Goal: Task Accomplishment & Management: Use online tool/utility

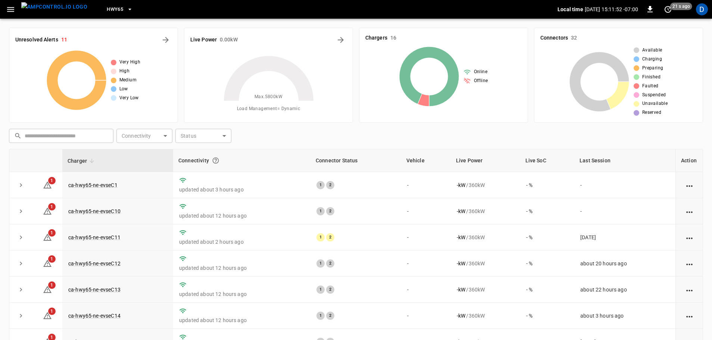
scroll to position [12, 0]
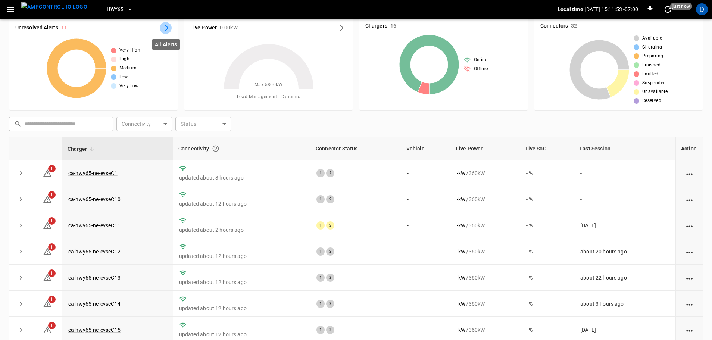
click at [166, 29] on icon "All Alerts" at bounding box center [165, 28] width 9 height 9
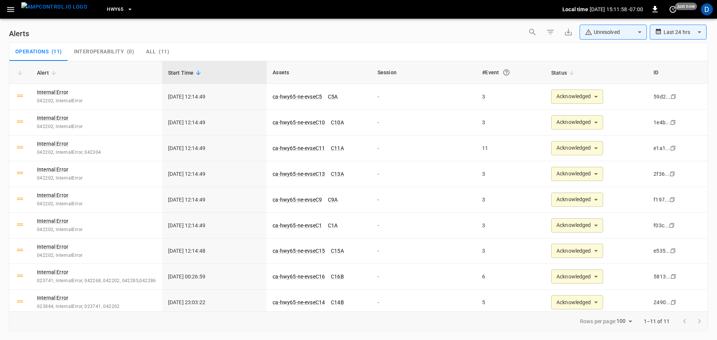
click at [59, 10] on img "menu" at bounding box center [54, 6] width 66 height 9
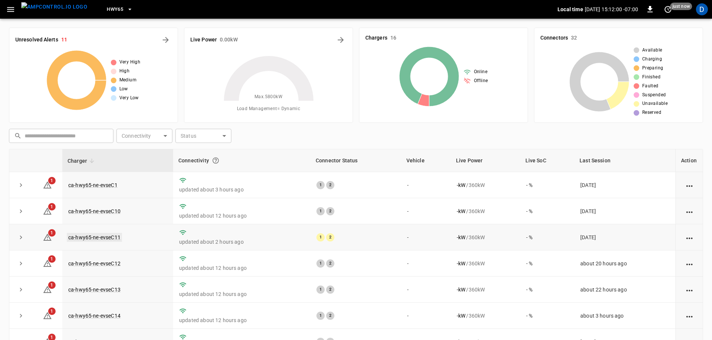
click at [99, 239] on link "ca-hwy65-ne-evseC11" at bounding box center [94, 237] width 55 height 9
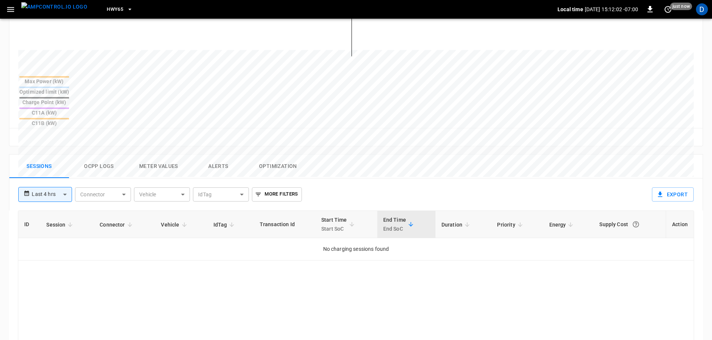
scroll to position [260, 0]
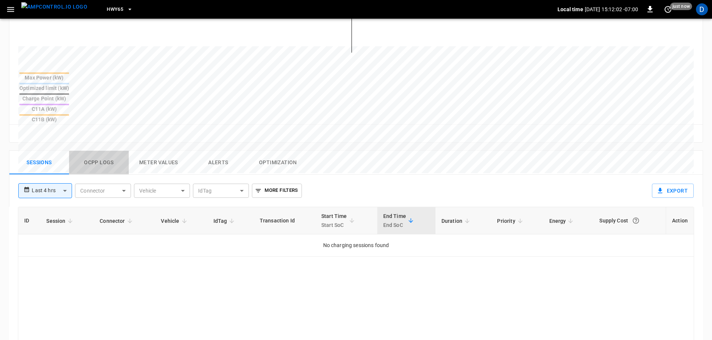
click at [81, 151] on button "Ocpp logs" at bounding box center [99, 163] width 60 height 24
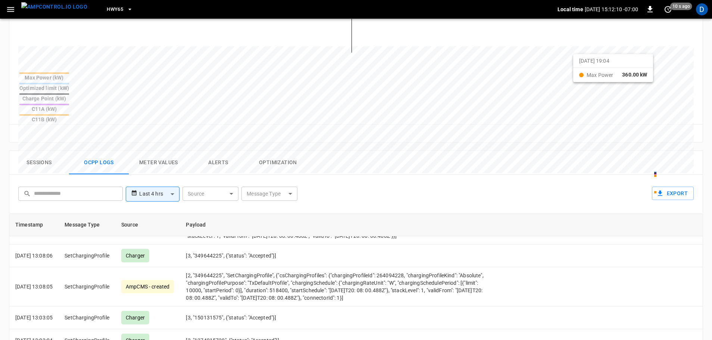
scroll to position [0, 0]
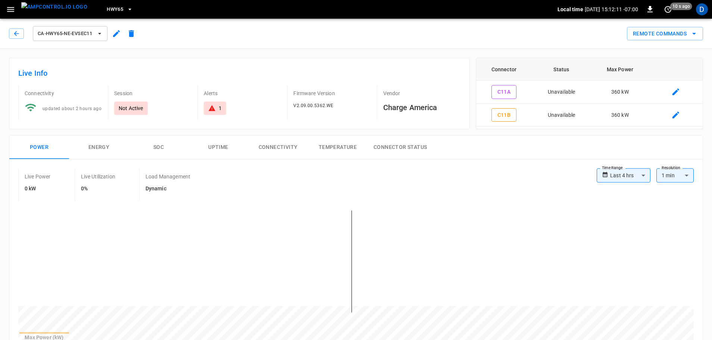
click at [665, 26] on div "Remote Commands" at bounding box center [663, 32] width 79 height 17
click at [658, 29] on button "Remote Commands" at bounding box center [665, 34] width 76 height 14
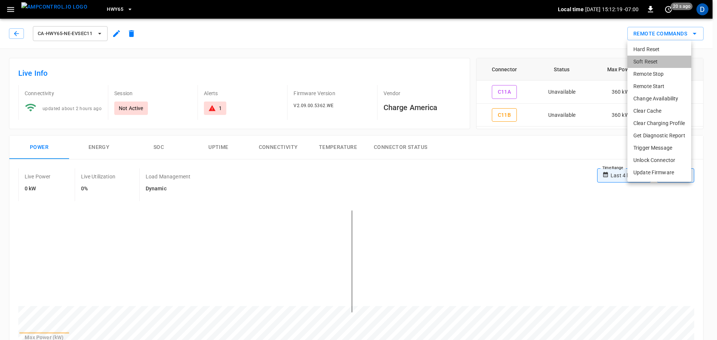
click at [647, 63] on li "Soft Reset" at bounding box center [659, 62] width 64 height 12
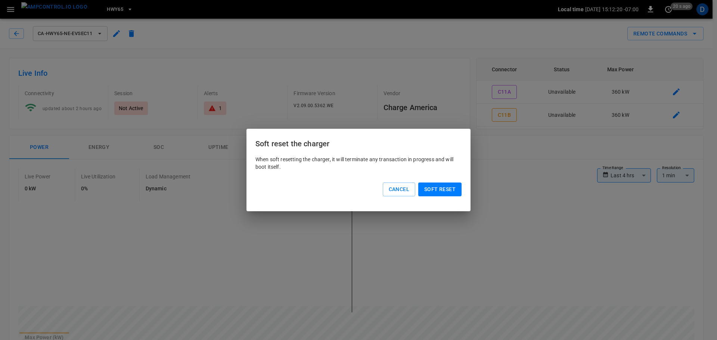
click at [459, 188] on button "Soft reset" at bounding box center [439, 190] width 43 height 14
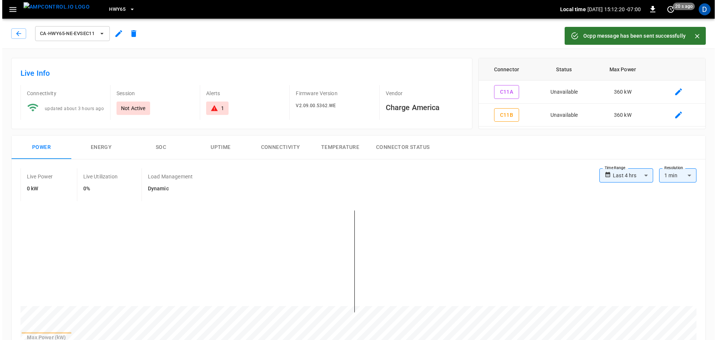
scroll to position [2324, 0]
click at [53, 6] on img "menu" at bounding box center [54, 6] width 66 height 9
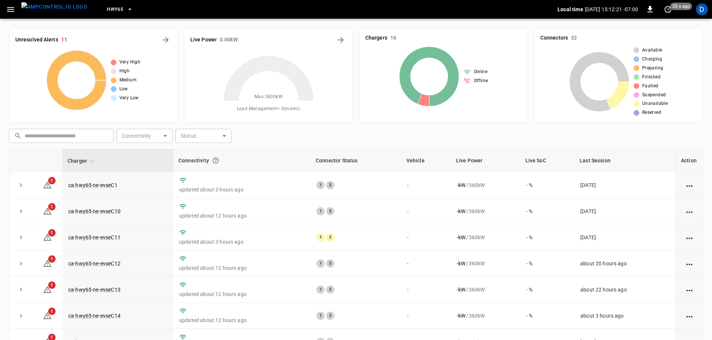
click at [108, 7] on span "HWY65" at bounding box center [115, 9] width 16 height 9
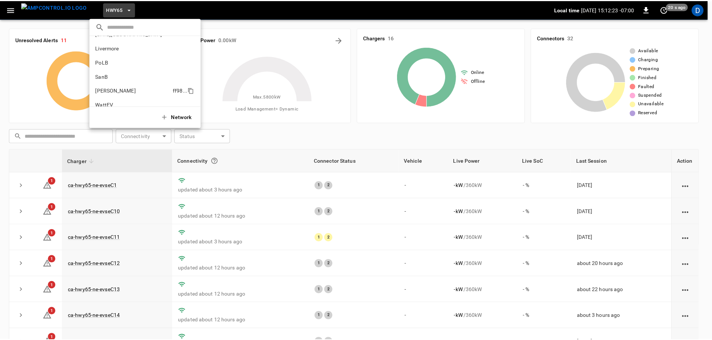
scroll to position [55, 0]
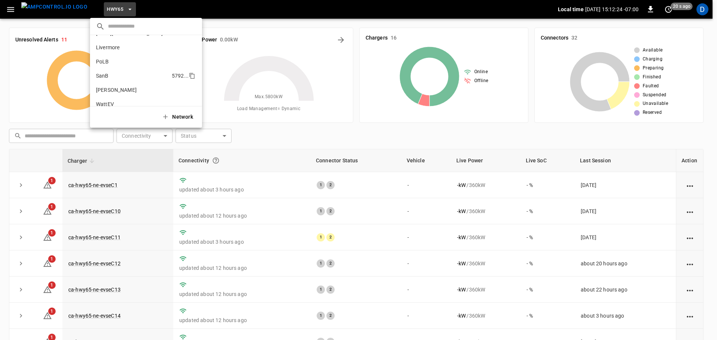
click at [107, 80] on li "SanB 5792 ..." at bounding box center [146, 76] width 112 height 14
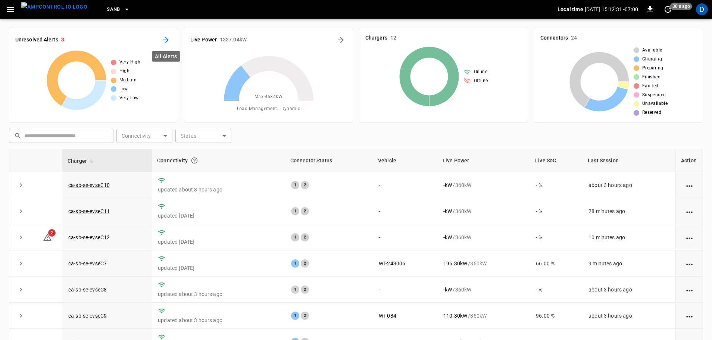
click at [168, 41] on icon "All Alerts" at bounding box center [165, 39] width 9 height 9
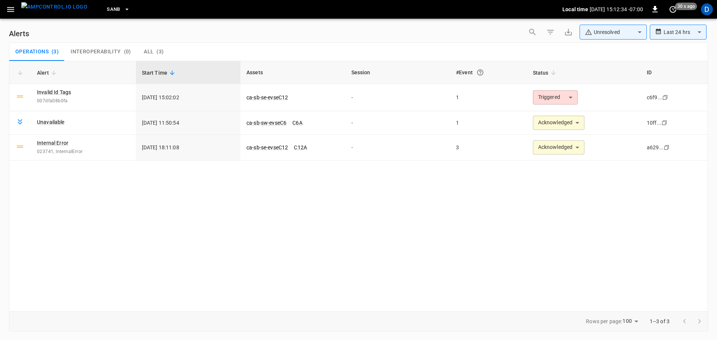
click at [616, 29] on body "**********" at bounding box center [358, 169] width 717 height 338
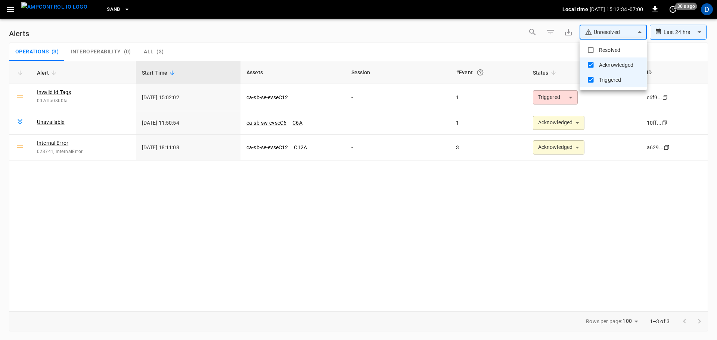
click at [601, 45] on li "Resolved" at bounding box center [613, 50] width 67 height 15
type input "**********"
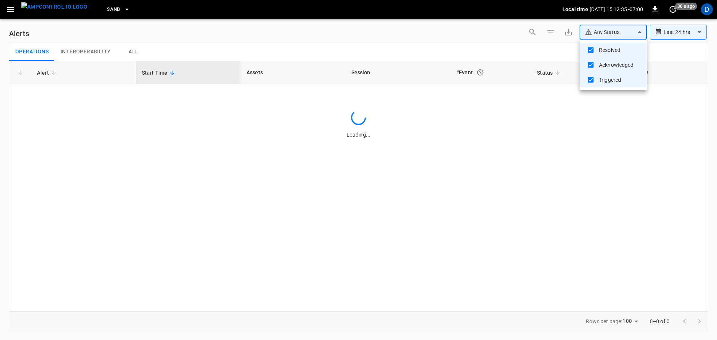
click at [509, 37] on div at bounding box center [358, 170] width 717 height 340
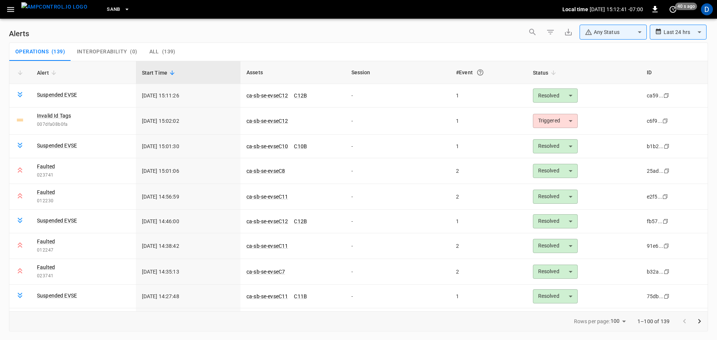
click at [258, 54] on div "Operations ( 139 ) Interoperability ( 0 ) All ( 139 )" at bounding box center [358, 52] width 698 height 18
click at [564, 121] on body "**********" at bounding box center [358, 169] width 717 height 338
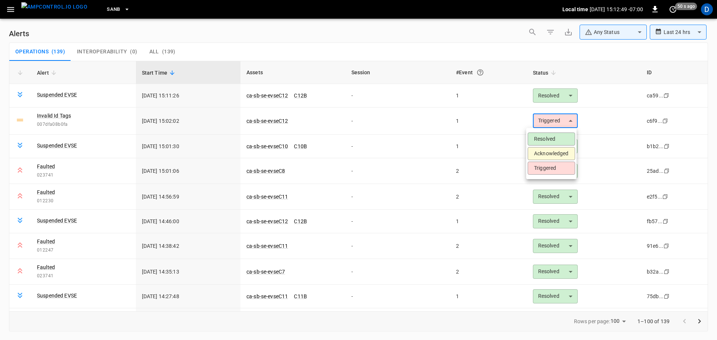
click at [536, 138] on li "Resolved" at bounding box center [551, 139] width 47 height 13
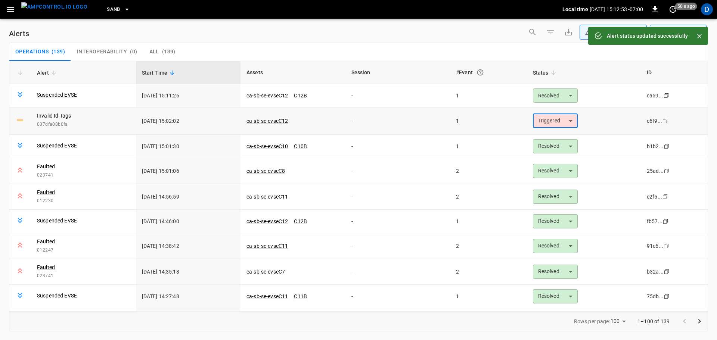
click at [552, 118] on body "**********" at bounding box center [358, 169] width 717 height 338
type input "********"
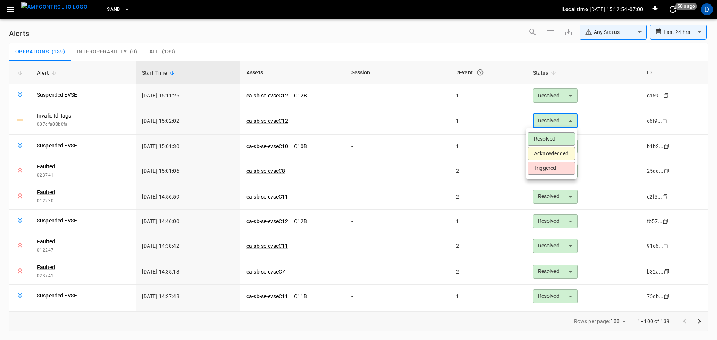
click at [288, 122] on div at bounding box center [358, 170] width 717 height 340
click at [273, 121] on div "Resolved Acknowledged Triggered" at bounding box center [358, 170] width 717 height 340
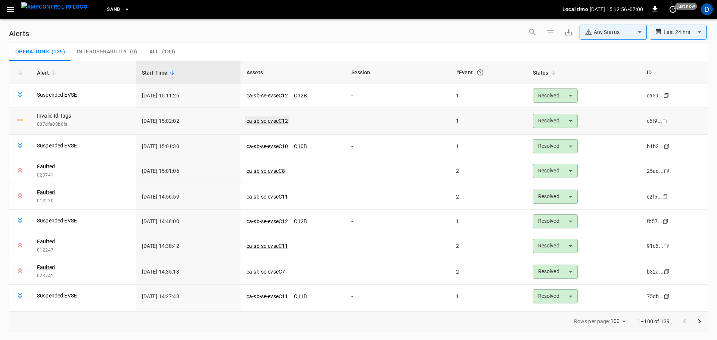
click at [257, 119] on link "ca-sb-se-evseC12" at bounding box center [267, 121] width 44 height 9
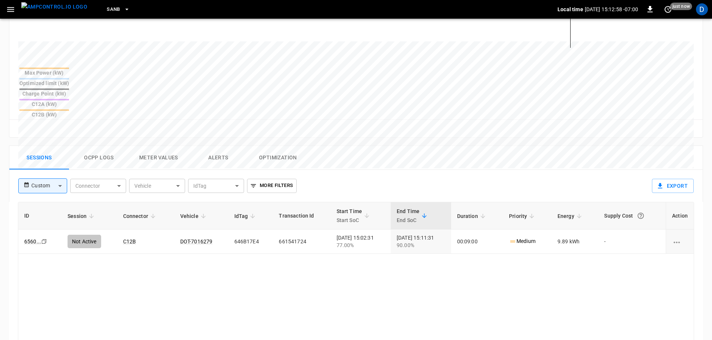
scroll to position [265, 0]
click at [46, 8] on img "menu" at bounding box center [54, 6] width 66 height 9
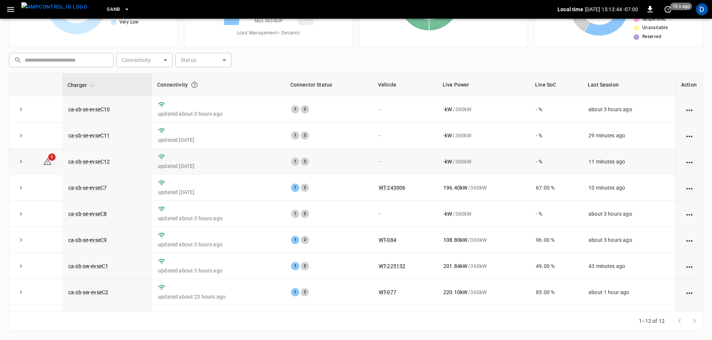
click at [98, 166] on td "ca-sb-se-evseC12" at bounding box center [107, 162] width 90 height 26
click at [93, 161] on link "ca-sb-se-evseC12" at bounding box center [89, 161] width 44 height 9
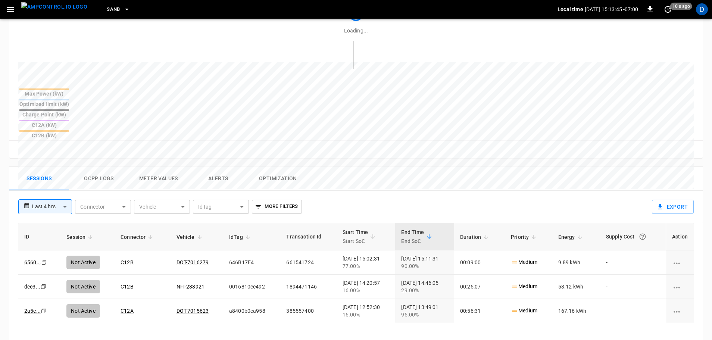
scroll to position [358, 0]
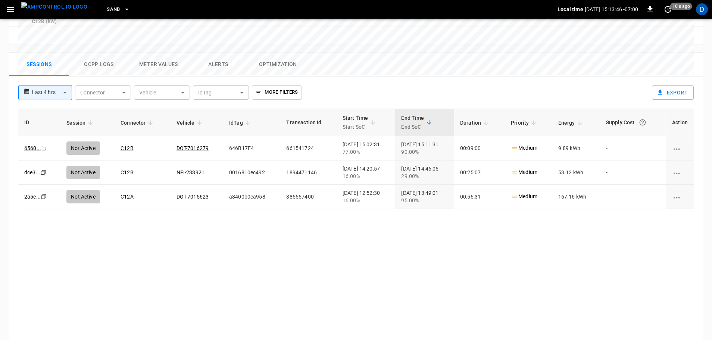
click at [222, 53] on button "Alerts" at bounding box center [219, 65] width 60 height 24
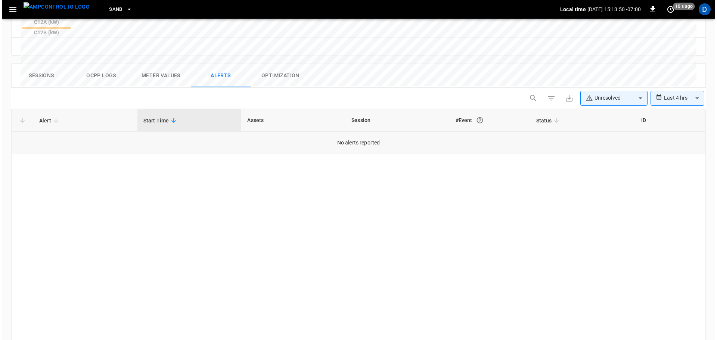
scroll to position [366, 0]
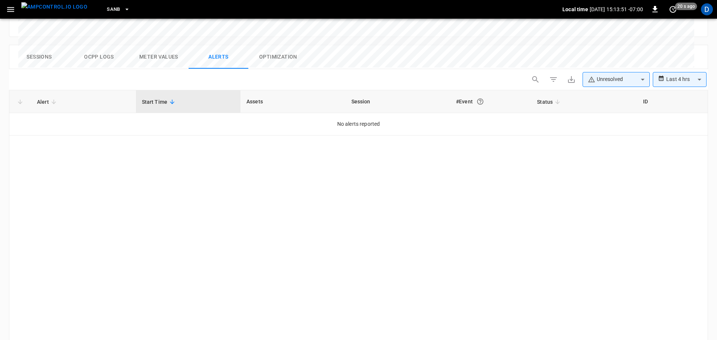
click at [599, 43] on body "**********" at bounding box center [358, 4] width 717 height 741
type input "**********"
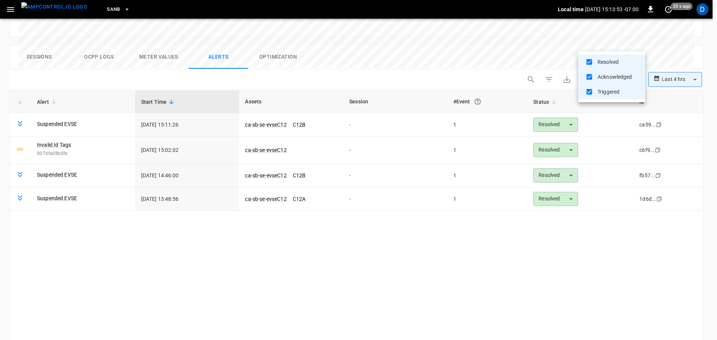
click at [48, 119] on div at bounding box center [358, 170] width 717 height 340
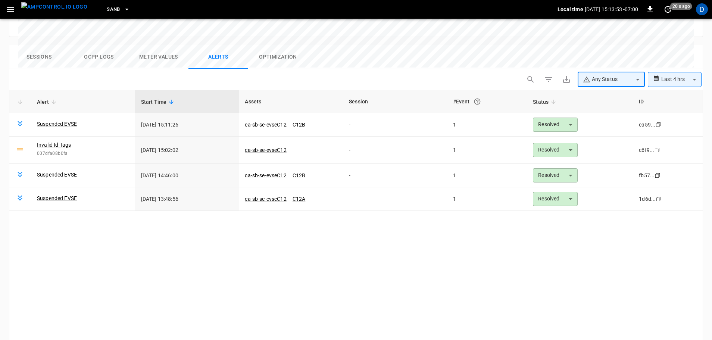
click at [48, 119] on div at bounding box center [356, 170] width 712 height 340
click at [50, 150] on span "007dfa08b0fa" at bounding box center [83, 153] width 92 height 7
copy span "007dfa08b0fa"
click at [12, 9] on icon "button" at bounding box center [10, 9] width 9 height 9
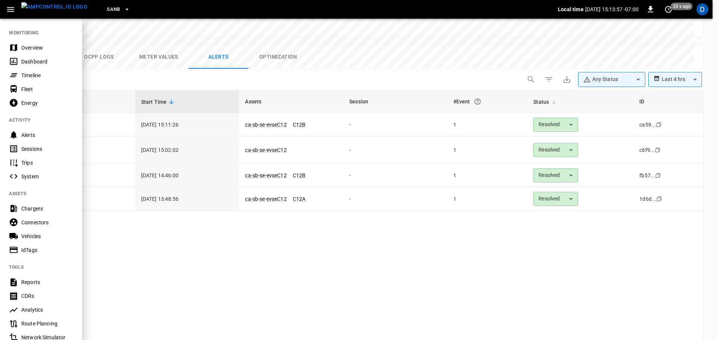
click at [35, 249] on div "IdTags" at bounding box center [47, 249] width 52 height 7
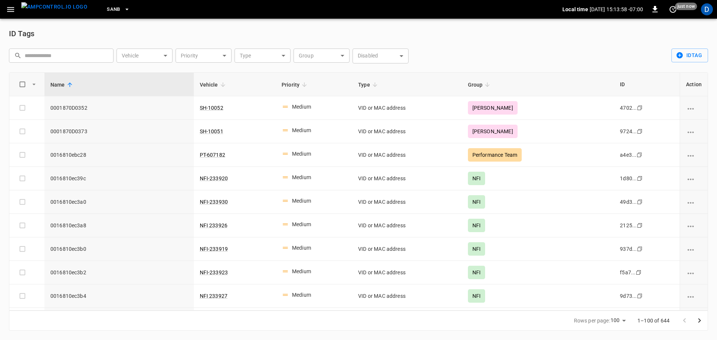
click at [52, 58] on input "text" at bounding box center [67, 56] width 84 height 14
paste input "**********"
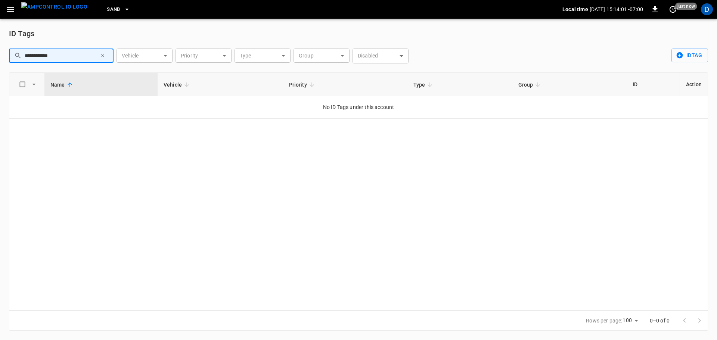
type input "**********"
click at [14, 10] on icon "button" at bounding box center [10, 9] width 9 height 9
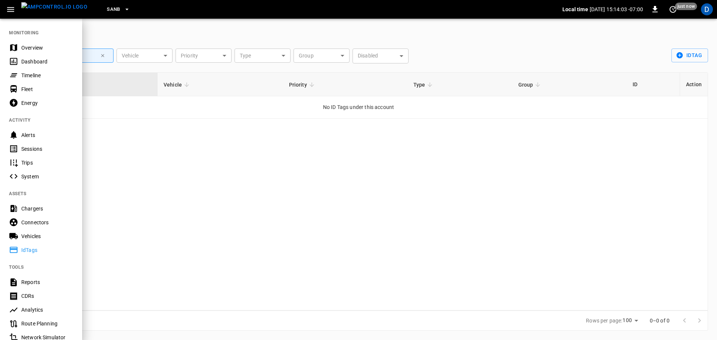
click at [46, 152] on div "Sessions" at bounding box center [47, 148] width 52 height 7
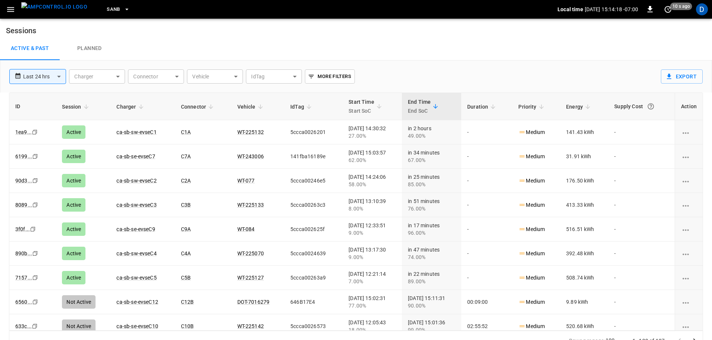
click at [47, 11] on img "menu" at bounding box center [54, 6] width 66 height 9
